Goal: Task Accomplishment & Management: Manage account settings

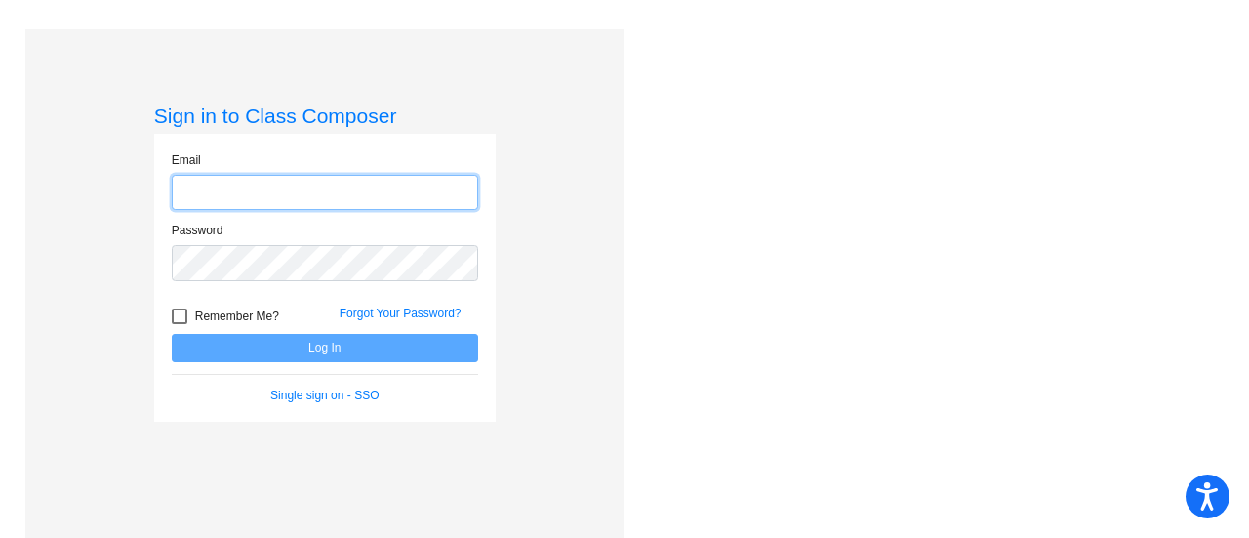
type input "[PERSON_NAME][EMAIL_ADDRESS][PERSON_NAME][DOMAIN_NAME]"
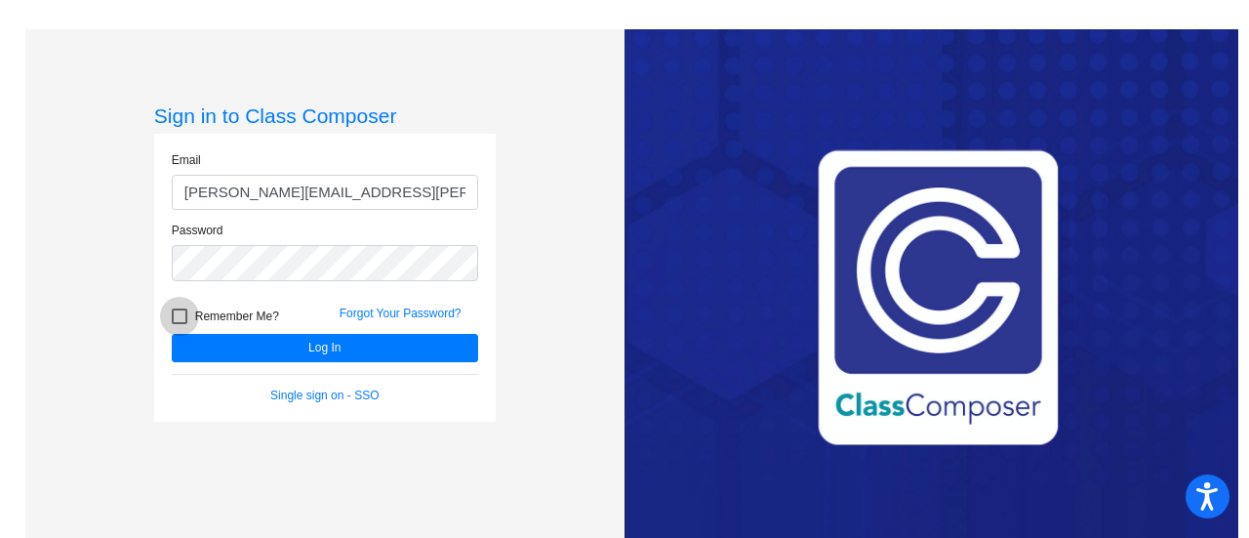
click at [179, 315] on div at bounding box center [180, 316] width 16 height 16
click at [179, 324] on input "Remember Me?" at bounding box center [179, 324] width 1 height 1
checkbox input "true"
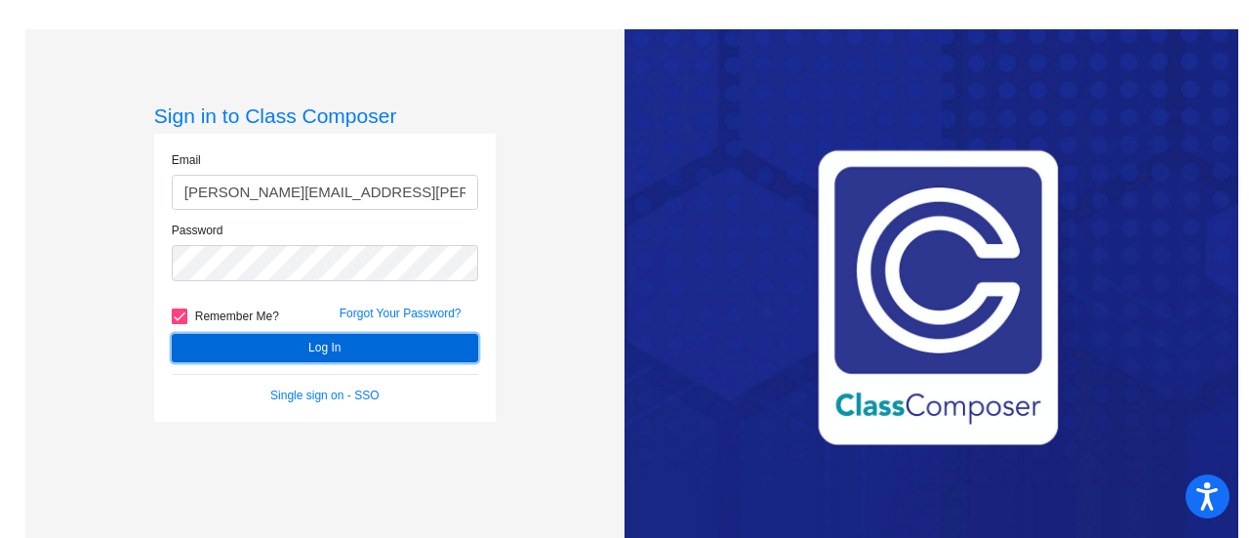
click at [253, 342] on button "Log In" at bounding box center [325, 348] width 306 height 28
